Goal: Transaction & Acquisition: Purchase product/service

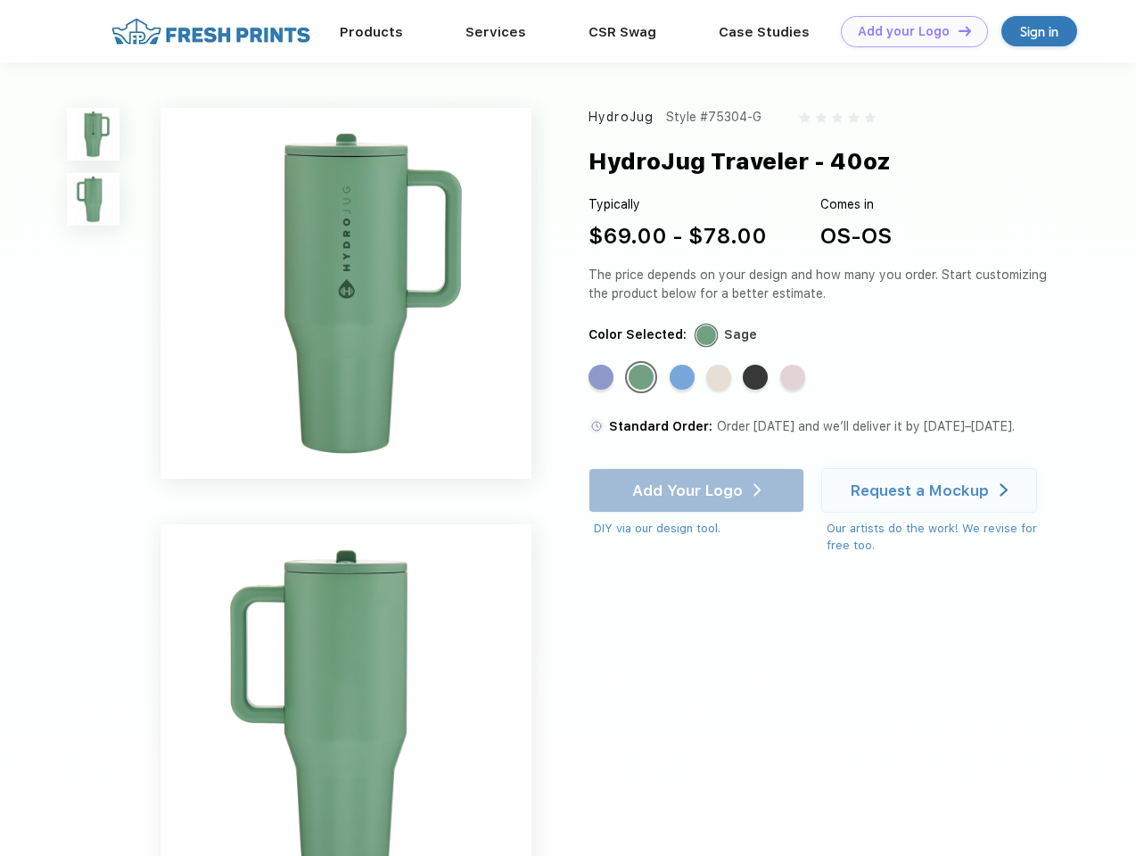
click at [907, 31] on link "Add your Logo Design Tool" at bounding box center [914, 31] width 147 height 31
click at [0, 0] on div "Design Tool" at bounding box center [0, 0] width 0 height 0
click at [957, 30] on link "Add your Logo Design Tool" at bounding box center [914, 31] width 147 height 31
click at [94, 134] on img at bounding box center [93, 134] width 53 height 53
click at [94, 200] on img at bounding box center [93, 199] width 53 height 53
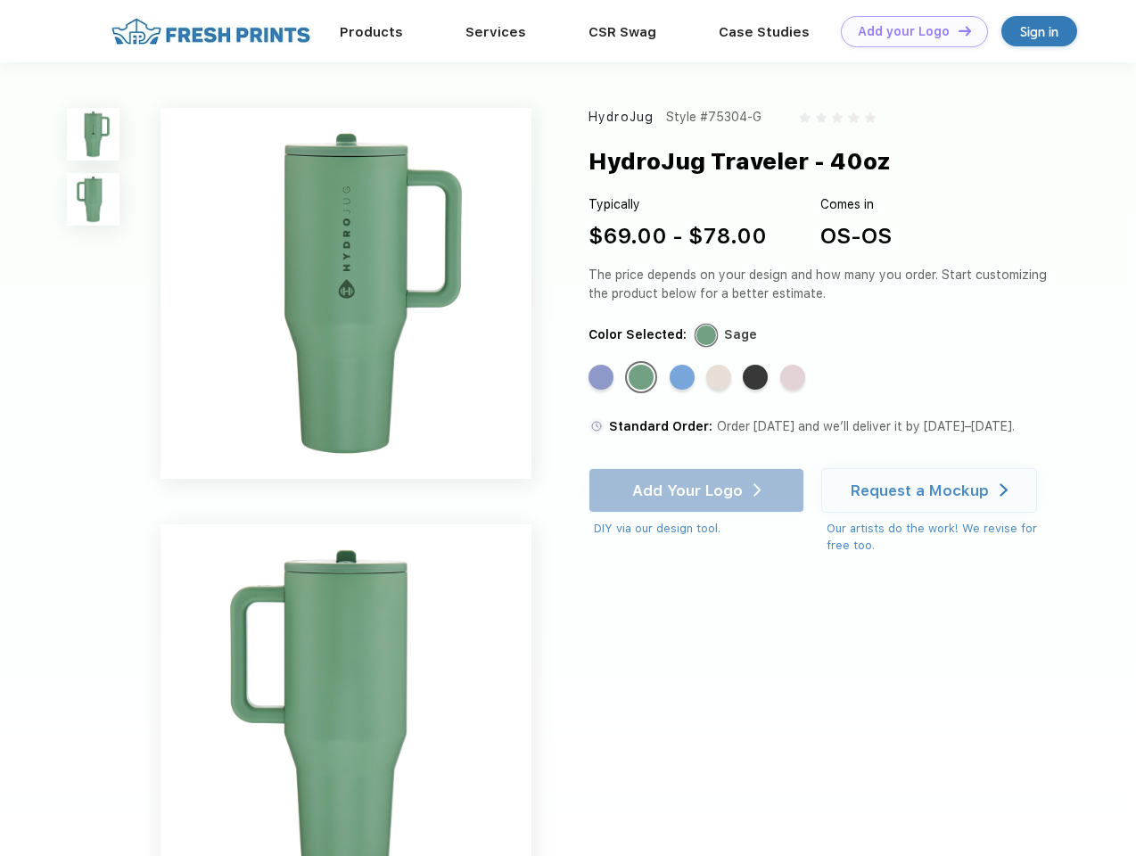
click at [603, 378] on div "Standard Color" at bounding box center [600, 377] width 25 height 25
click at [643, 378] on div "Standard Color" at bounding box center [640, 377] width 25 height 25
click at [684, 378] on div "Standard Color" at bounding box center [681, 377] width 25 height 25
click at [720, 378] on div "Standard Color" at bounding box center [718, 377] width 25 height 25
click at [757, 378] on div "Standard Color" at bounding box center [755, 377] width 25 height 25
